Goal: Task Accomplishment & Management: Complete application form

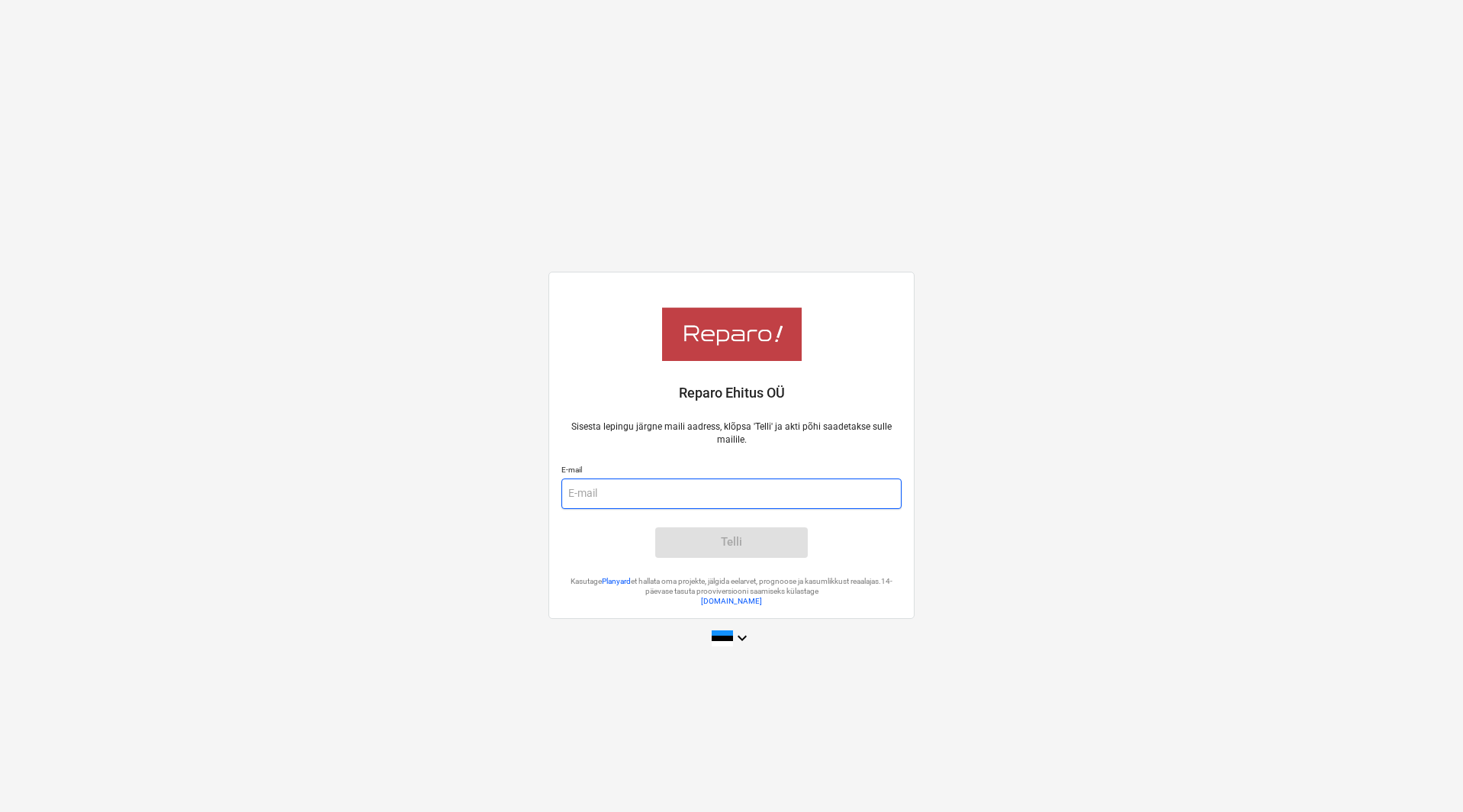
click at [683, 492] on input "email" at bounding box center [732, 493] width 340 height 30
drag, startPoint x: 579, startPoint y: 425, endPoint x: 869, endPoint y: 432, distance: 290.1
click at [869, 432] on p "Sisesta lepingu järgne maili aadress, klõpsa 'Telli' ja akti põhi saadetakse su…" at bounding box center [732, 433] width 340 height 26
click at [872, 432] on p "Sisesta lepingu järgne maili aadress, klõpsa 'Telli' ja akti põhi saadetakse su…" at bounding box center [732, 433] width 340 height 26
drag, startPoint x: 876, startPoint y: 439, endPoint x: 661, endPoint y: 418, distance: 216.0
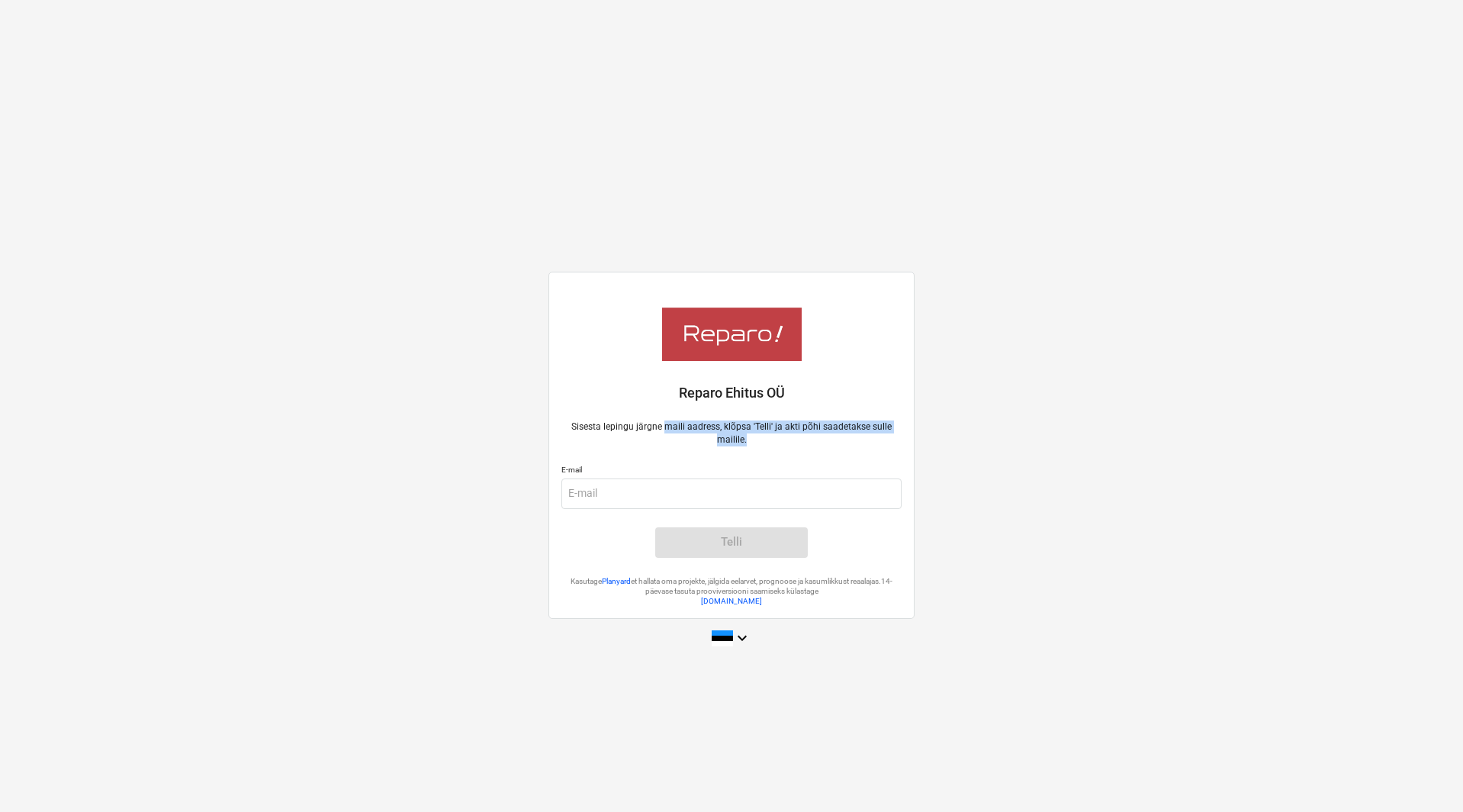
click at [662, 418] on div "Sisesta lepingu järgne maili aadress, klõpsa 'Telli' ja akti põhi saadetakse su…" at bounding box center [732, 489] width 359 height 156
click at [661, 418] on div "Sisesta lepingu järgne maili aadress, klõpsa 'Telli' ja akti põhi saadetakse su…" at bounding box center [732, 489] width 359 height 156
drag, startPoint x: 759, startPoint y: 446, endPoint x: 577, endPoint y: 415, distance: 184.6
click at [577, 415] on div "Sisesta lepingu järgne maili aadress, klõpsa 'Telli' ja akti põhi saadetakse su…" at bounding box center [732, 489] width 359 height 156
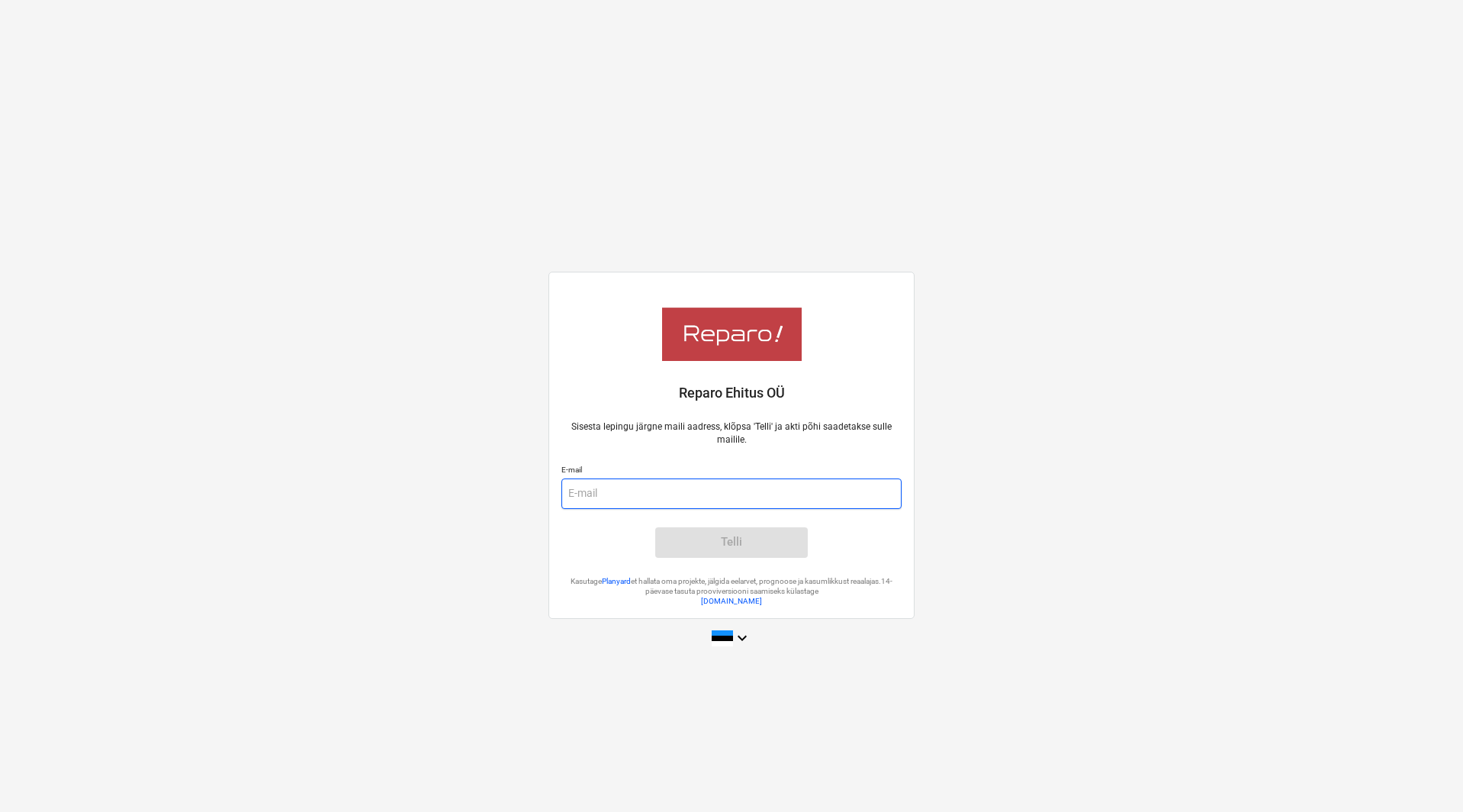
click at [651, 497] on input "email" at bounding box center [732, 493] width 340 height 30
type input "oliver.riik@telegrupp.ee"
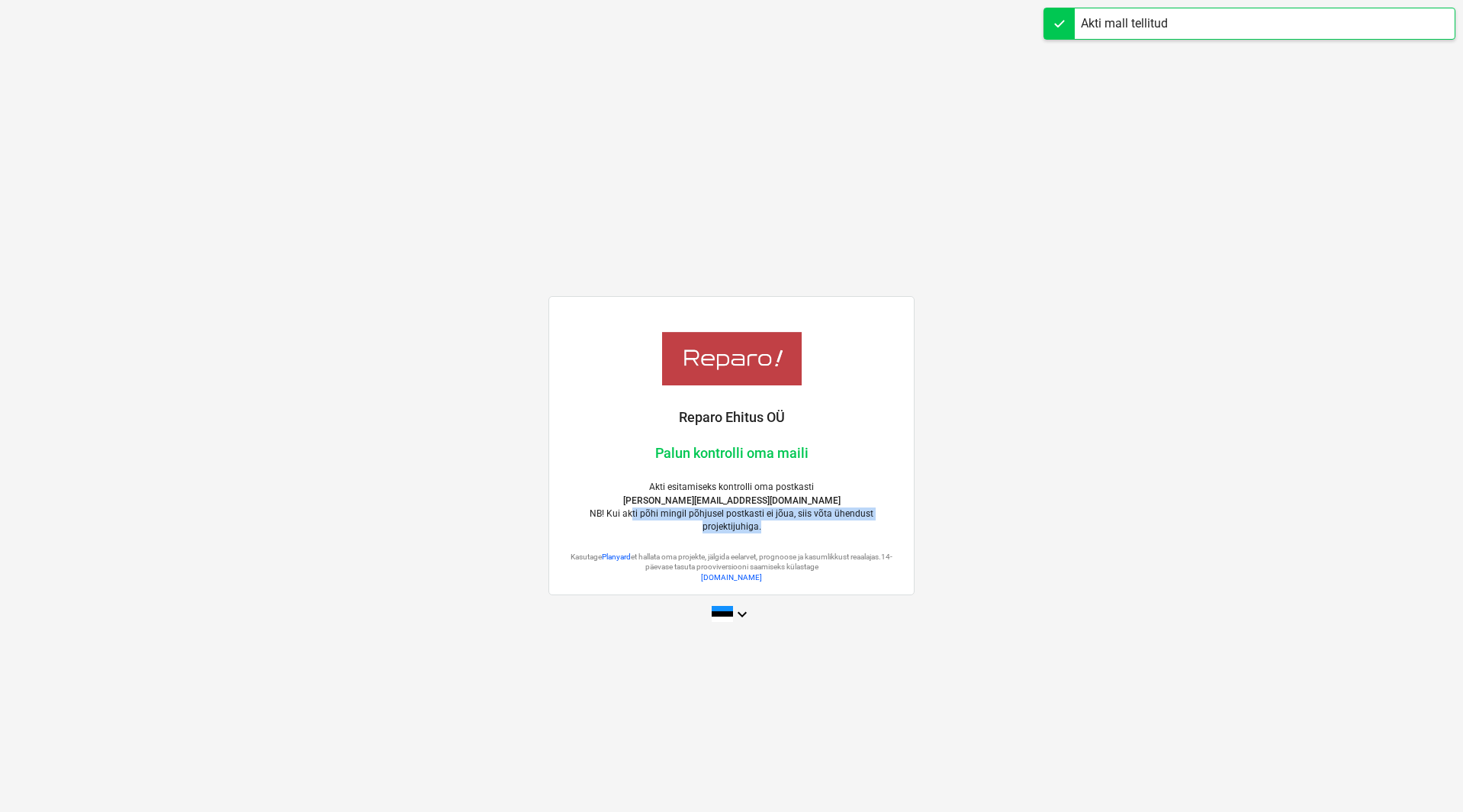
drag, startPoint x: 612, startPoint y: 517, endPoint x: 910, endPoint y: 518, distance: 298.0
click at [909, 518] on div "Akti esitamiseks kontrolli oma postkasti oliver.riik@telegrupp.ee NB! Kui akti …" at bounding box center [732, 507] width 359 height 71
click at [911, 518] on div "Akti esitamiseks kontrolli oma postkasti oliver.riik@telegrupp.ee NB! Kui akti …" at bounding box center [732, 507] width 359 height 71
click at [887, 521] on p "NB! Kui akti põhi mingil põhjusel postkasti ei jõua, siis võta ühendust projekt…" at bounding box center [732, 520] width 340 height 26
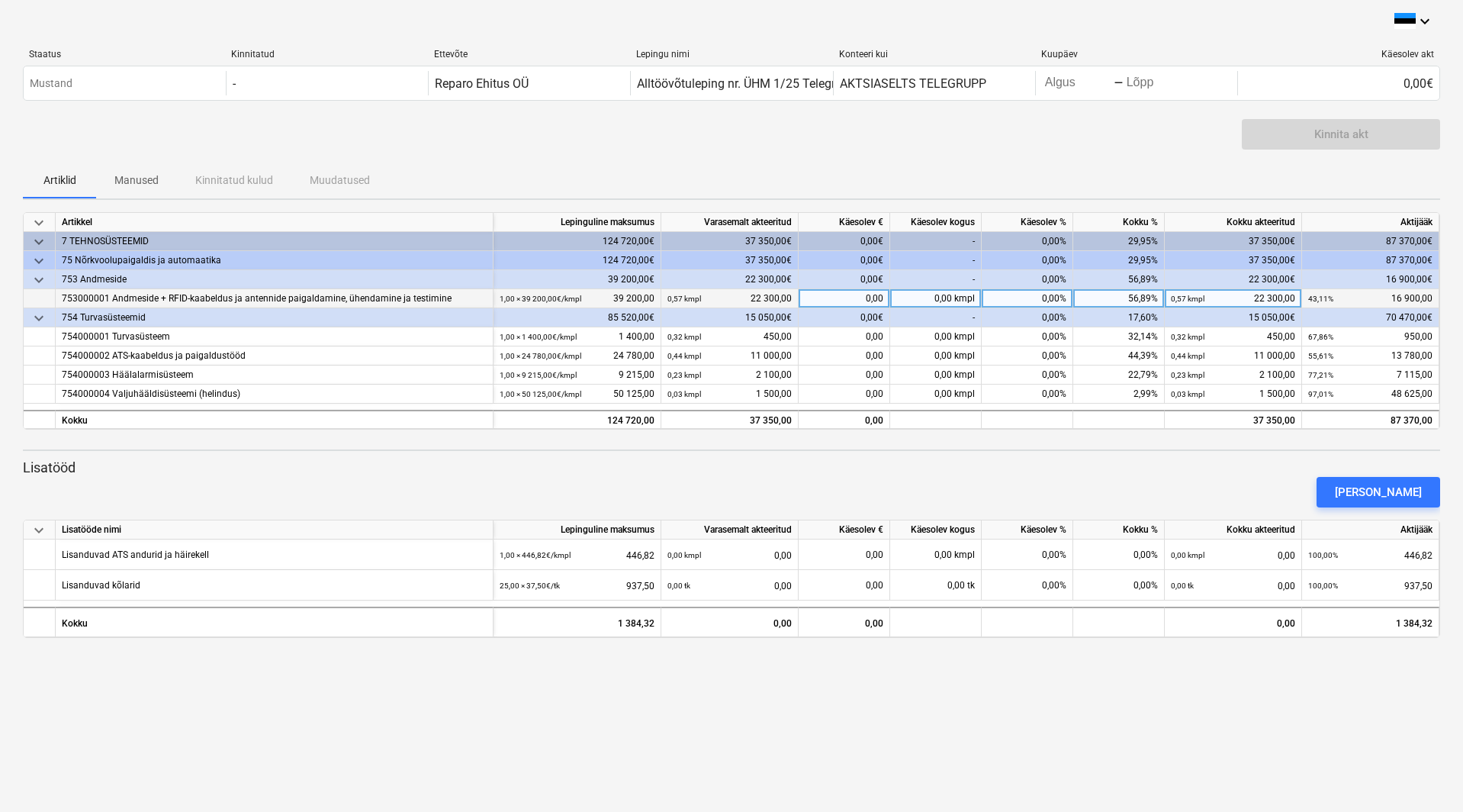
click at [859, 297] on div "0,00" at bounding box center [845, 298] width 91 height 19
type input "8300"
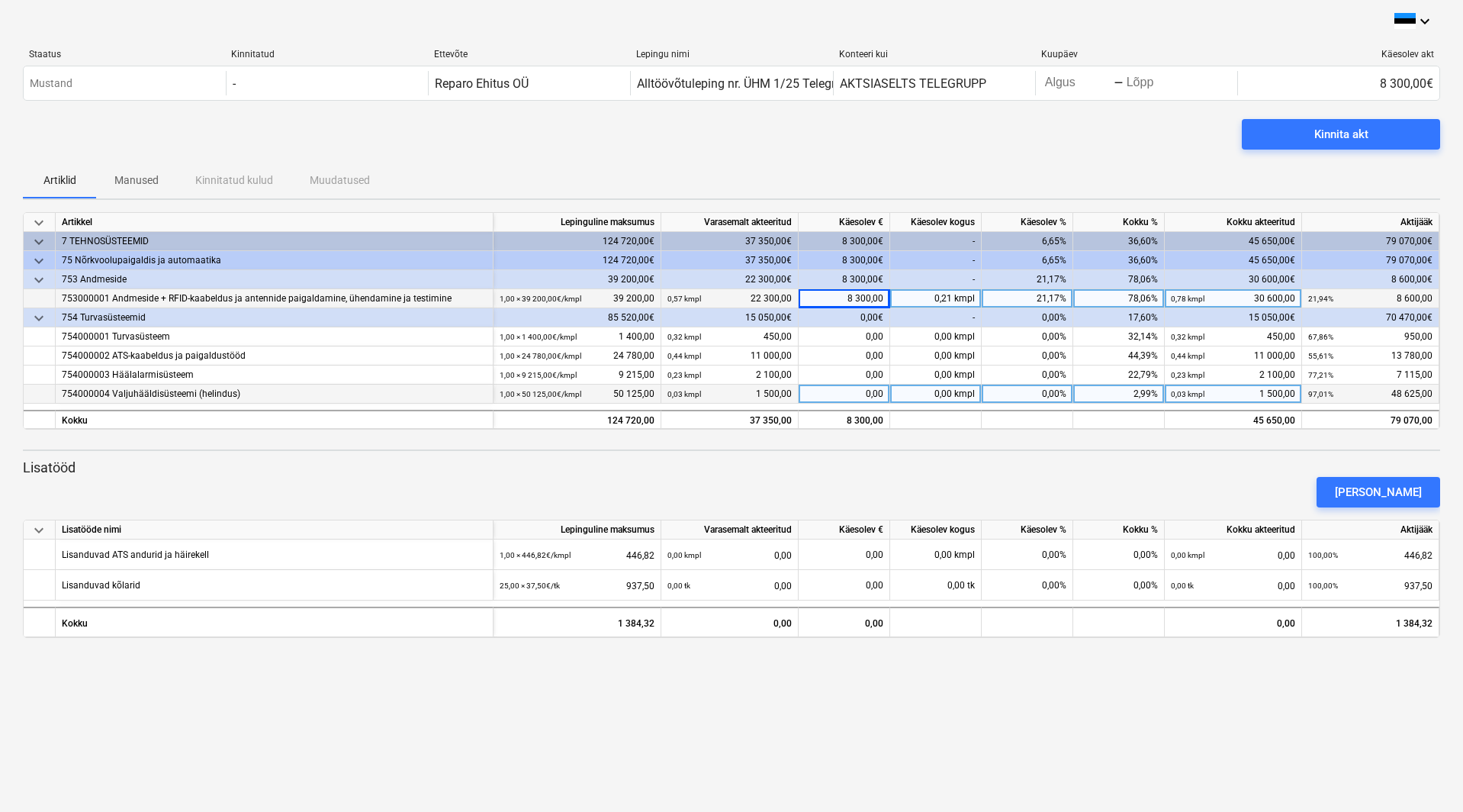
click at [865, 389] on div "0,00" at bounding box center [845, 394] width 91 height 19
type input "1800"
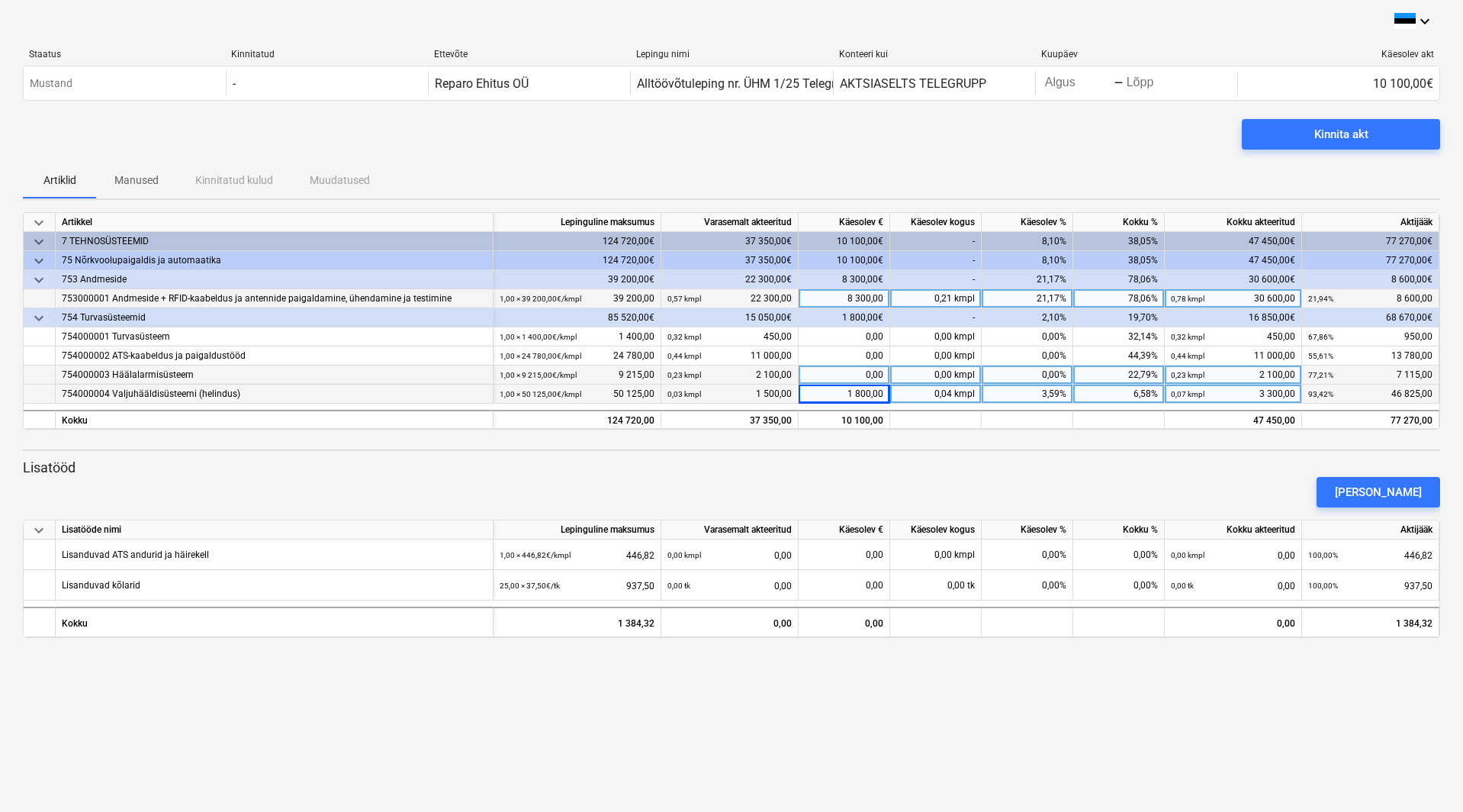
click at [861, 378] on div "0,00" at bounding box center [845, 375] width 91 height 19
type input "1400"
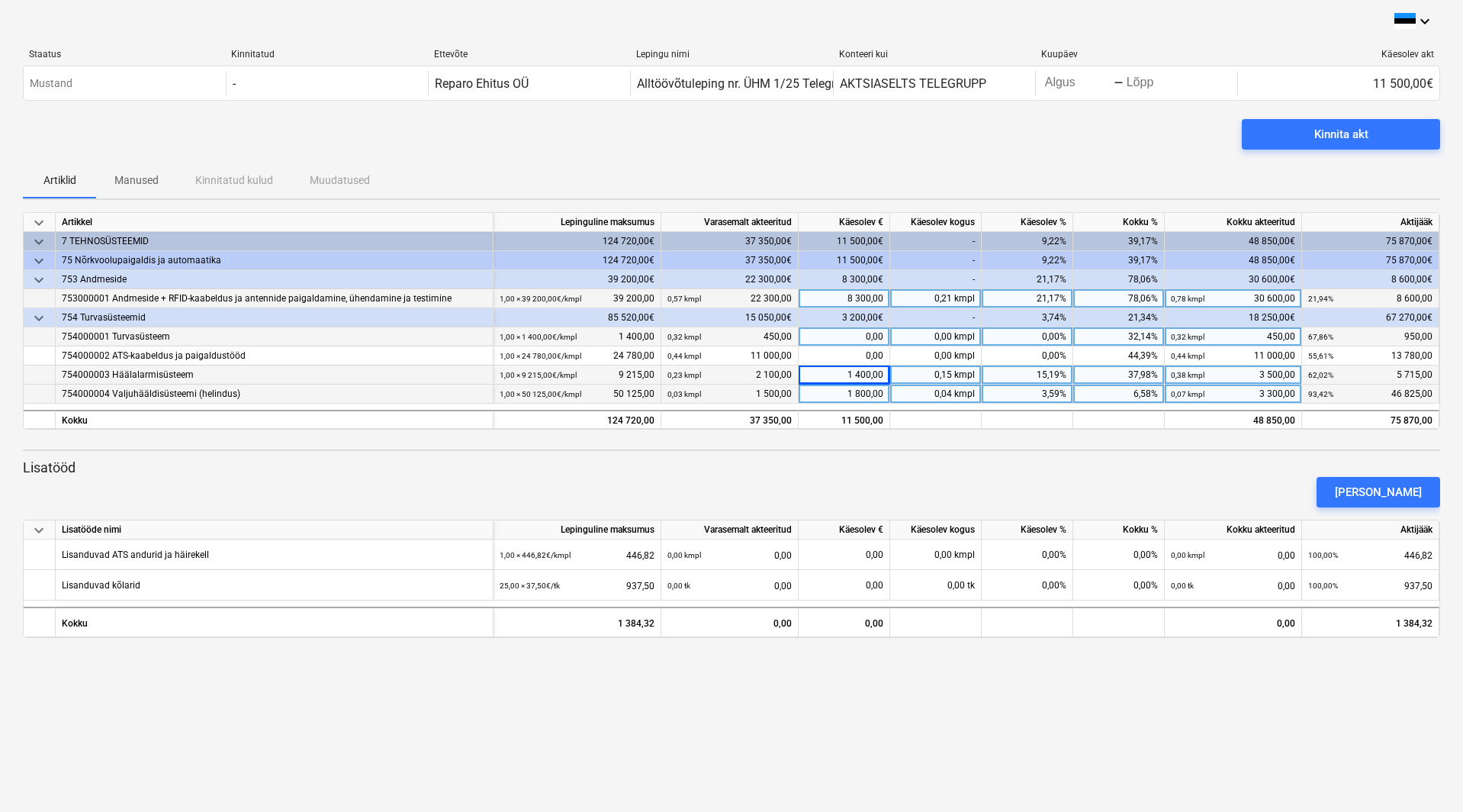
click at [841, 334] on div "0,00" at bounding box center [845, 336] width 91 height 19
type input "250"
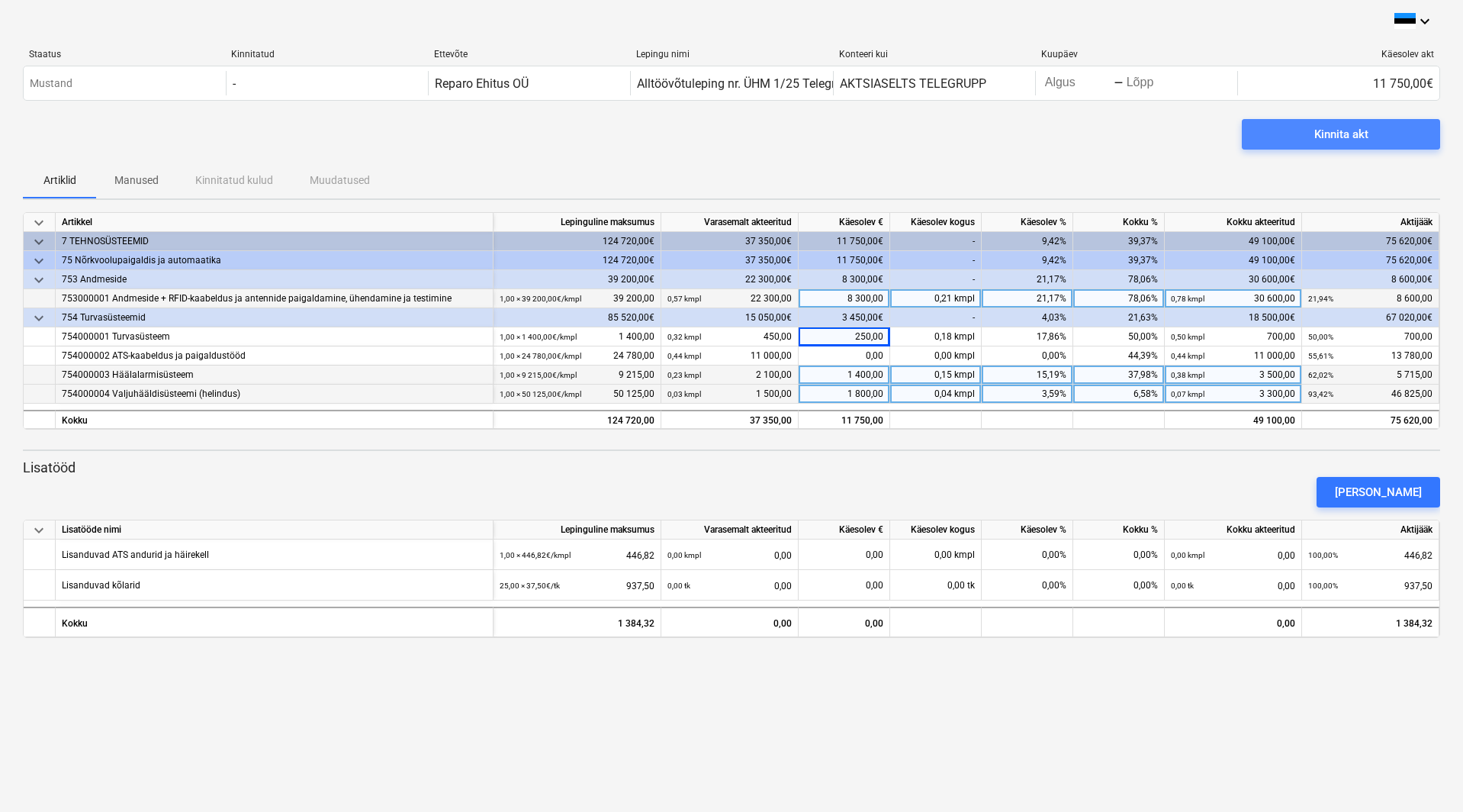
click at [1344, 135] on div "Kinnita akt" at bounding box center [1341, 134] width 54 height 20
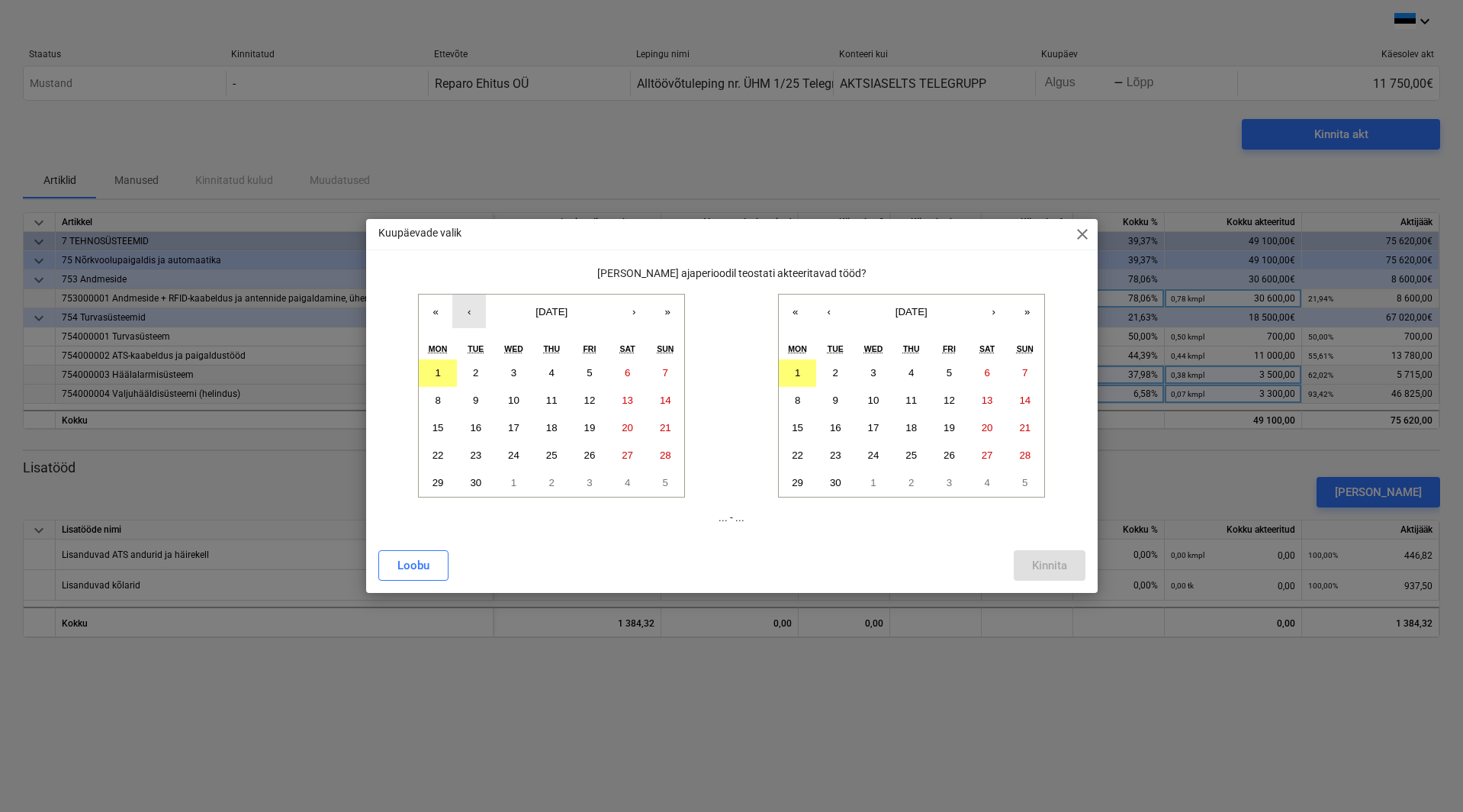
click at [473, 308] on button "‹" at bounding box center [469, 311] width 33 height 33
click at [594, 370] on button "1" at bounding box center [589, 373] width 38 height 27
click at [827, 310] on button "‹" at bounding box center [829, 311] width 33 height 33
drag, startPoint x: 1024, startPoint y: 480, endPoint x: 1034, endPoint y: 505, distance: 26.9
click at [1024, 479] on abbr "31" at bounding box center [1024, 482] width 12 height 12
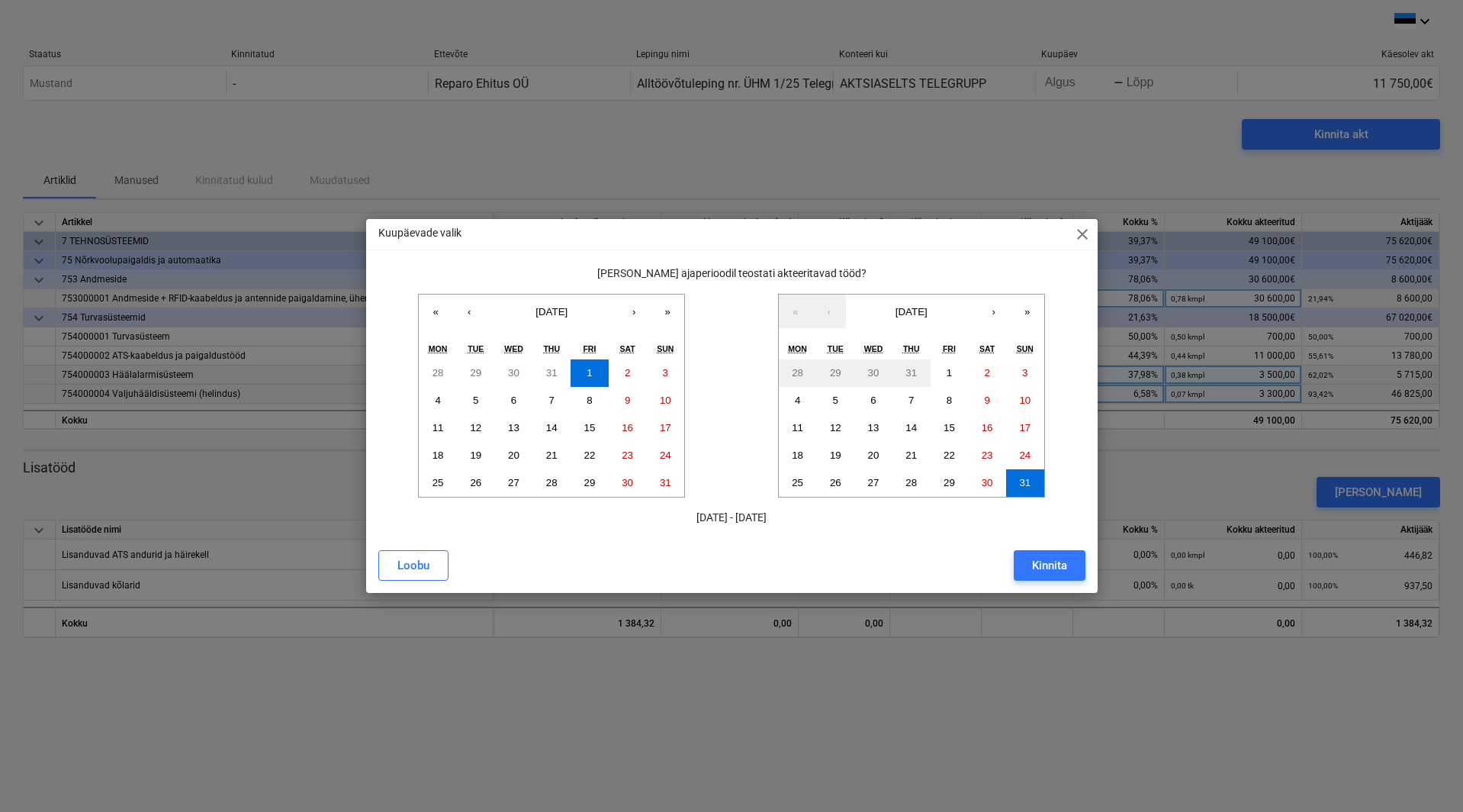
click at [1048, 567] on div "Kinnita" at bounding box center [1049, 566] width 35 height 20
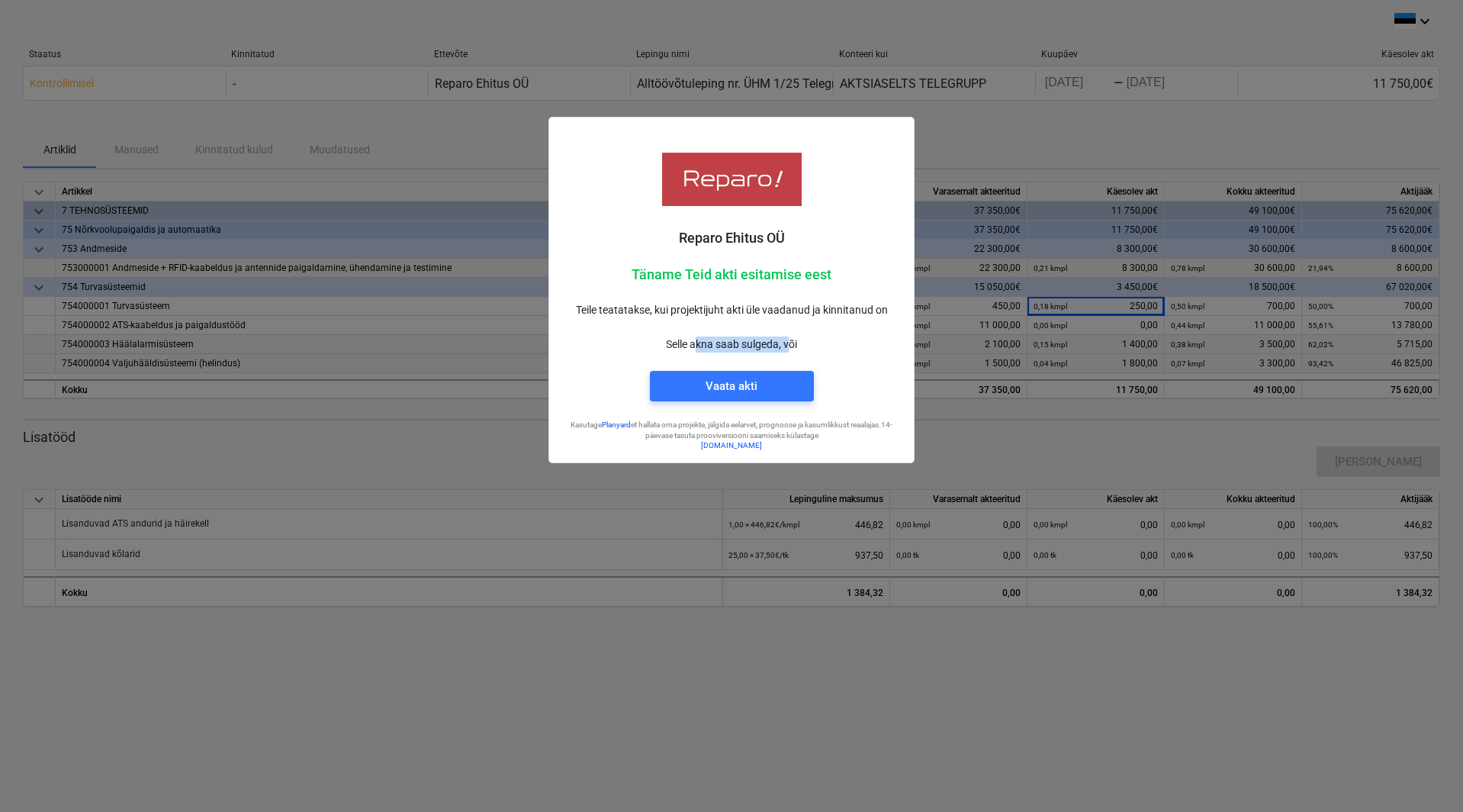
drag, startPoint x: 698, startPoint y: 348, endPoint x: 803, endPoint y: 354, distance: 105.2
click at [800, 353] on p "Selle akna saab sulgeda, või" at bounding box center [732, 344] width 340 height 16
click at [803, 354] on div "Selle akna saab sulgeda, või" at bounding box center [732, 344] width 359 height 34
click at [986, 103] on div at bounding box center [732, 406] width 1463 height 812
